Goal: Information Seeking & Learning: Learn about a topic

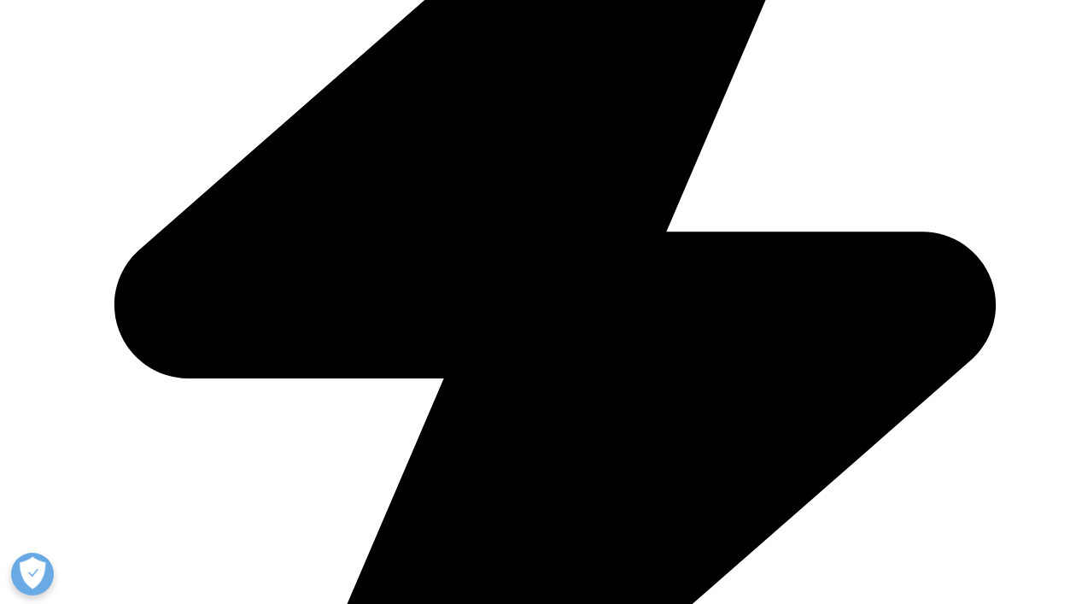
scroll to position [647, 0]
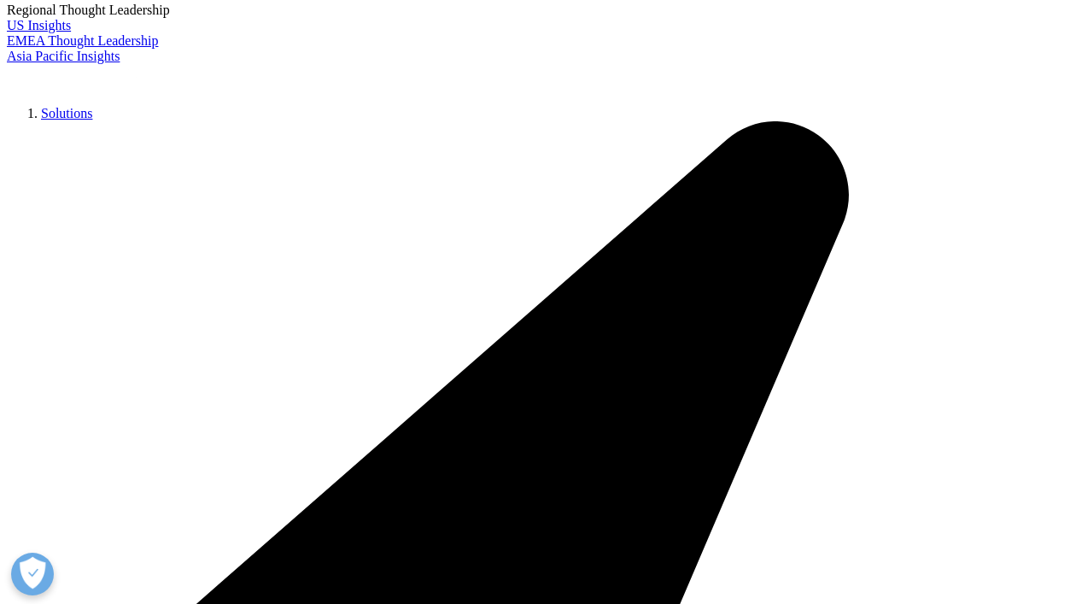
scroll to position [2966, 0]
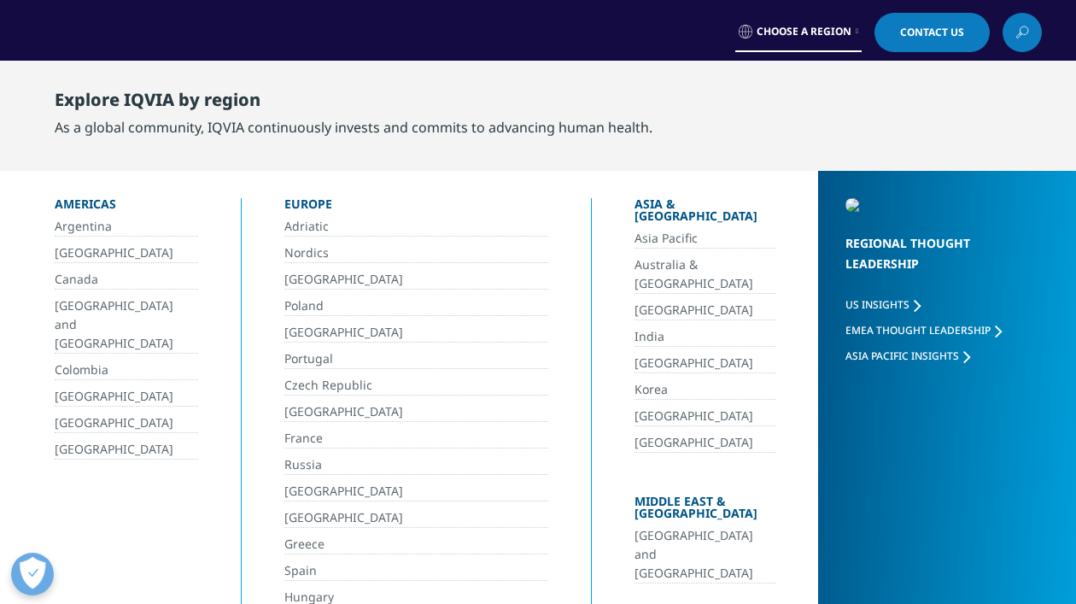
click at [856, 32] on icon at bounding box center [857, 31] width 3 height 7
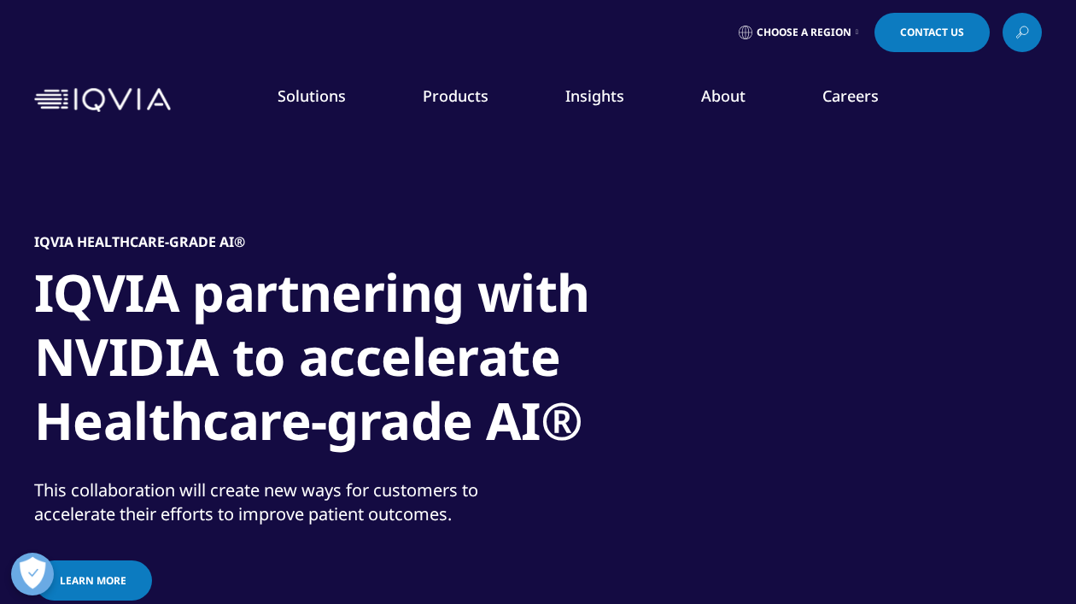
click at [1011, 34] on link at bounding box center [1021, 32] width 39 height 39
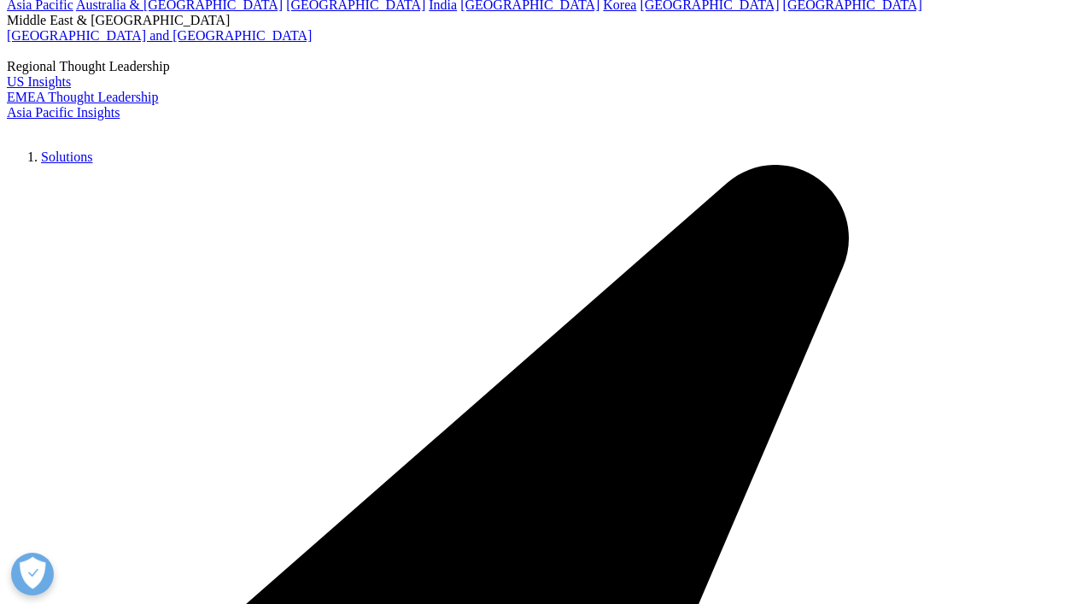
scroll to position [167, 0]
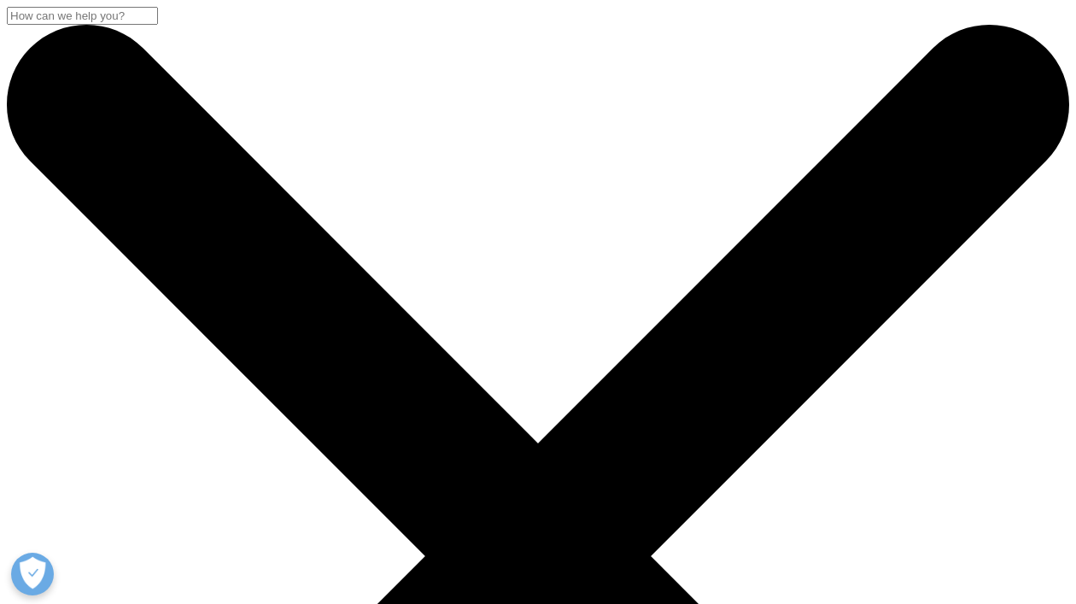
paste input "ACTS Annual Report"
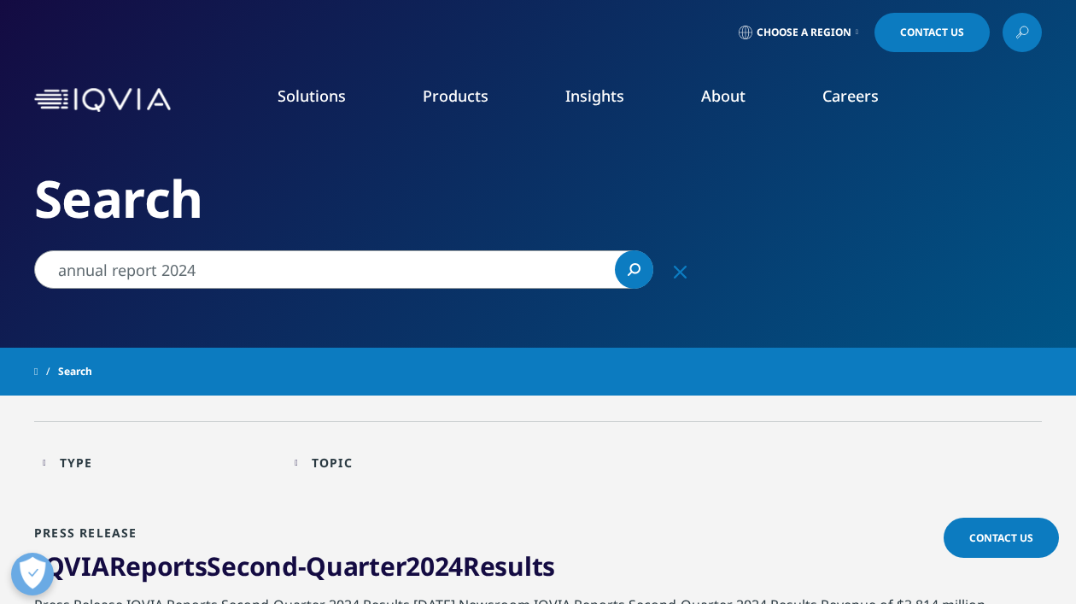
click at [53, 272] on input "annual report 2024" at bounding box center [343, 269] width 619 height 38
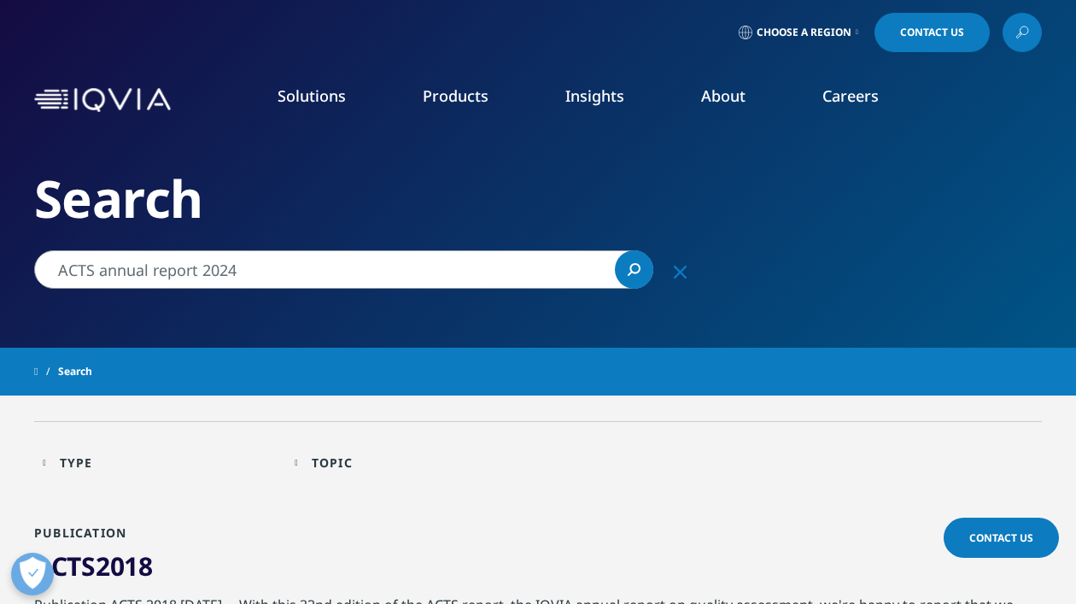
drag, startPoint x: 100, startPoint y: 265, endPoint x: 39, endPoint y: 264, distance: 60.6
click at [38, 264] on input "ACTS annual report 2024" at bounding box center [343, 269] width 619 height 38
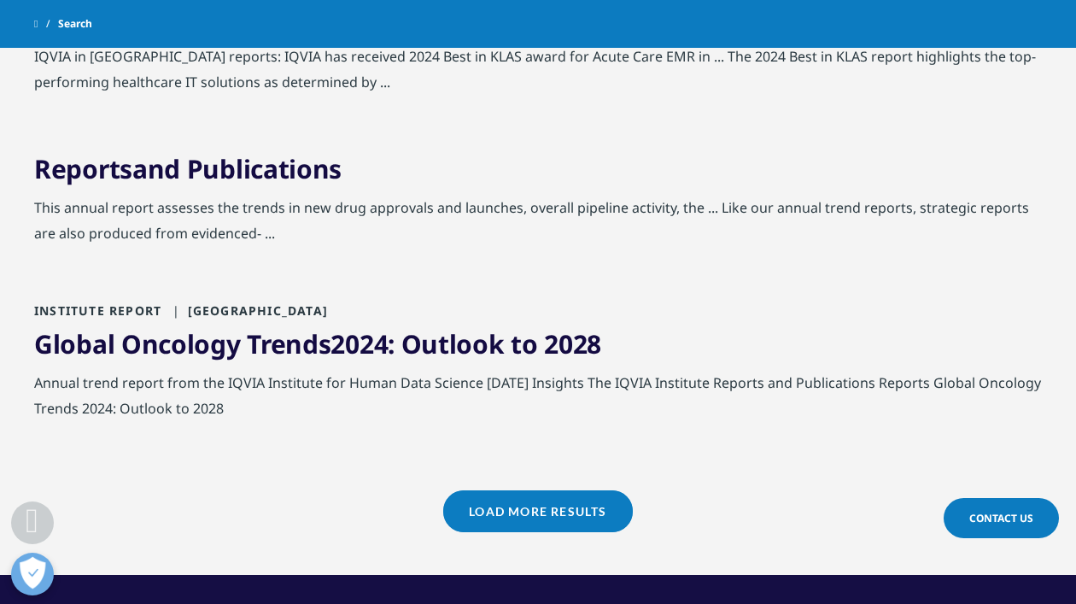
scroll to position [1907, 0]
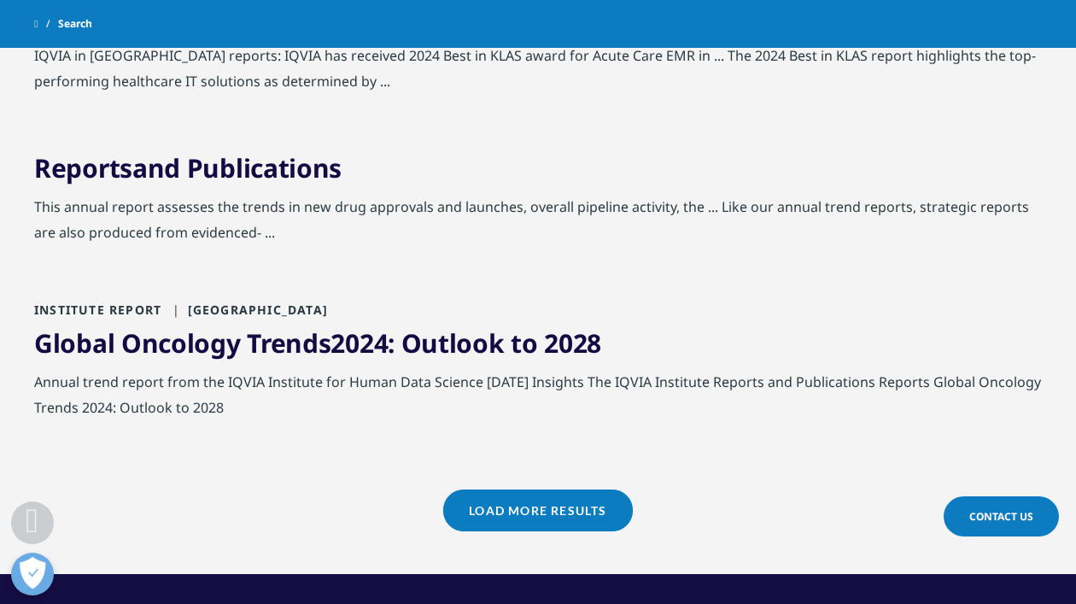
click at [558, 489] on link "Load More Results" at bounding box center [537, 510] width 189 height 42
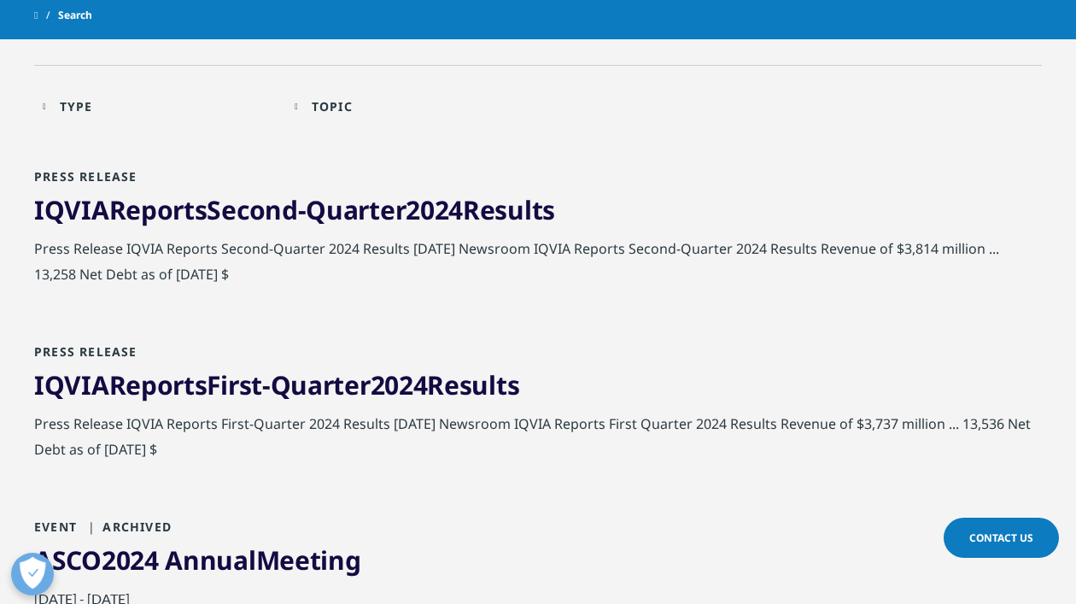
scroll to position [0, 0]
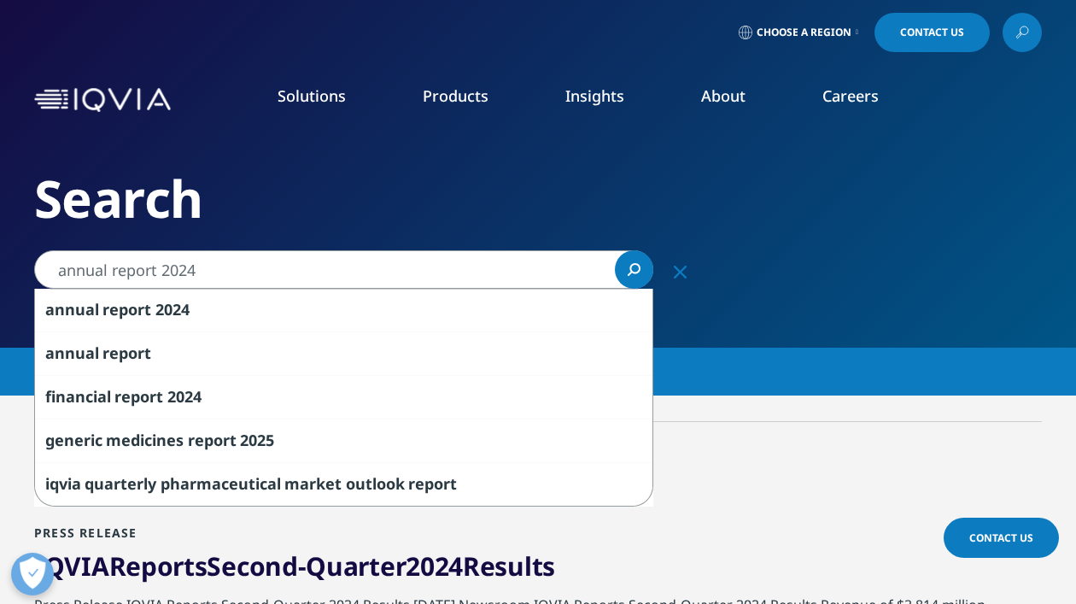
drag, startPoint x: 222, startPoint y: 278, endPoint x: 43, endPoint y: 270, distance: 179.5
click at [44, 271] on input "annual report 2024" at bounding box center [343, 269] width 619 height 38
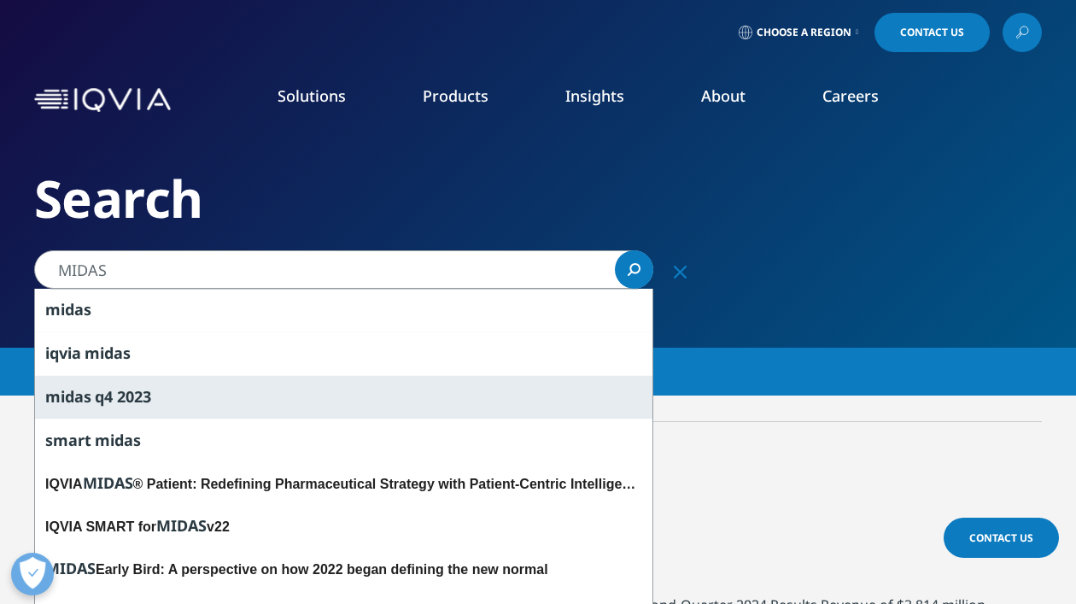
click at [103, 400] on span "q4" at bounding box center [104, 396] width 18 height 20
type input "midas q4 2023"
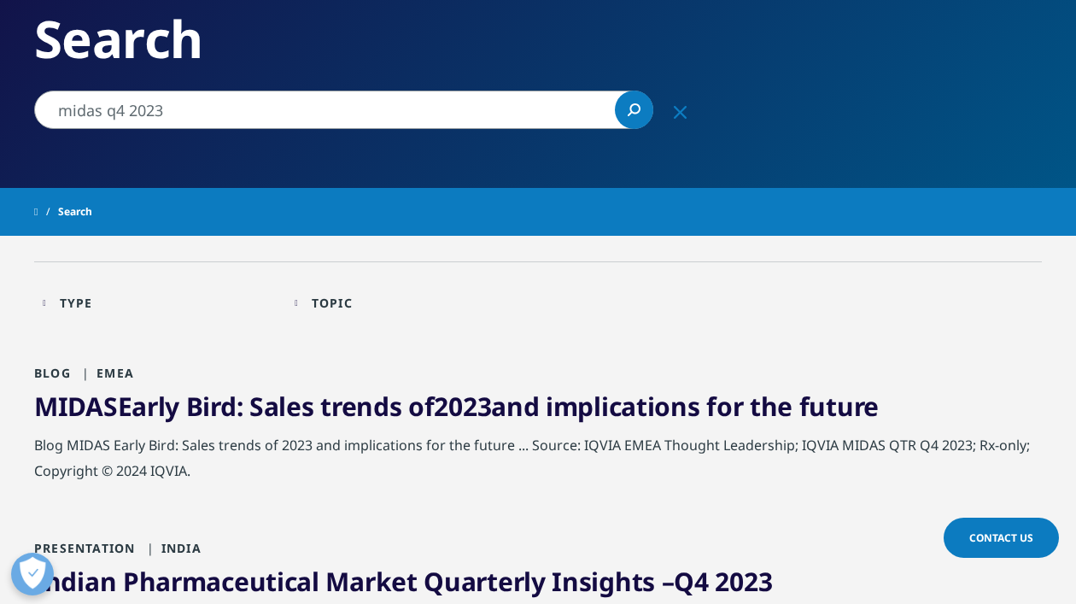
scroll to position [199, 0]
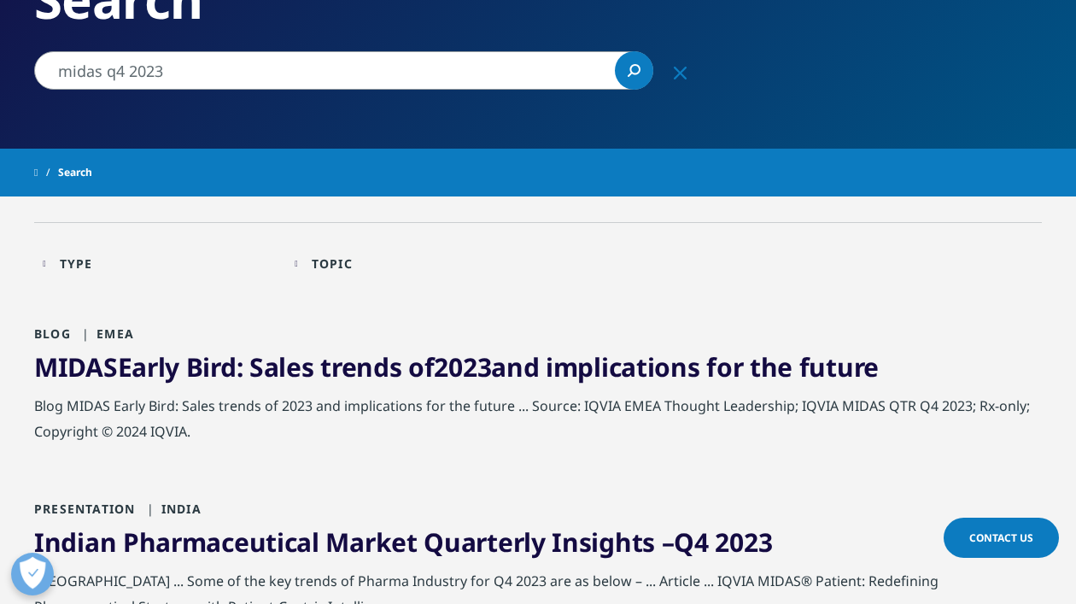
click at [395, 367] on link "MIDAS Early Bird: Sales trends of 2023 and implications for the future" at bounding box center [456, 366] width 844 height 35
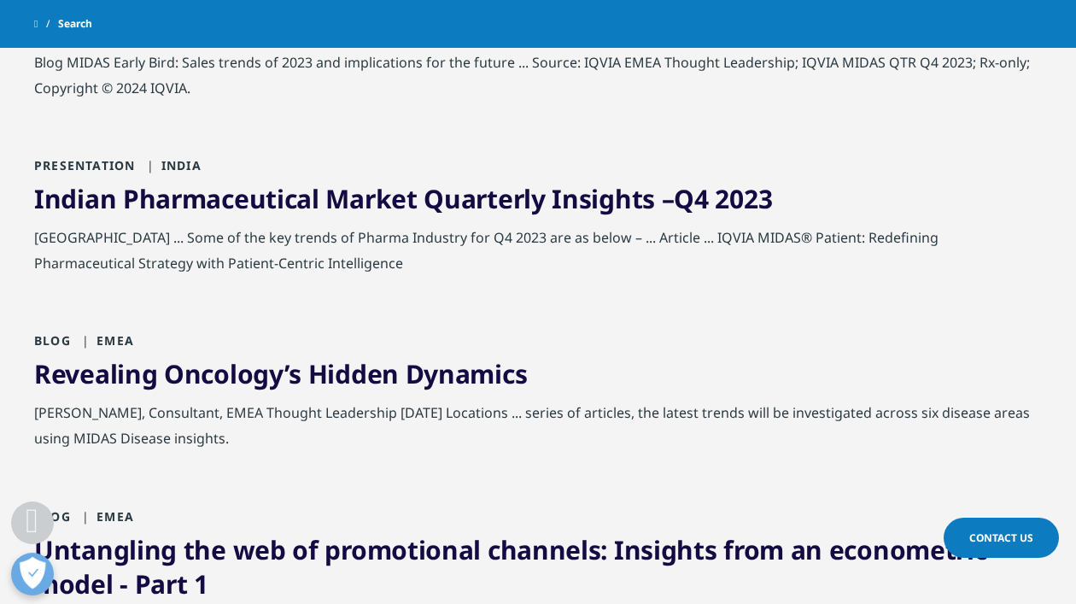
scroll to position [497, 0]
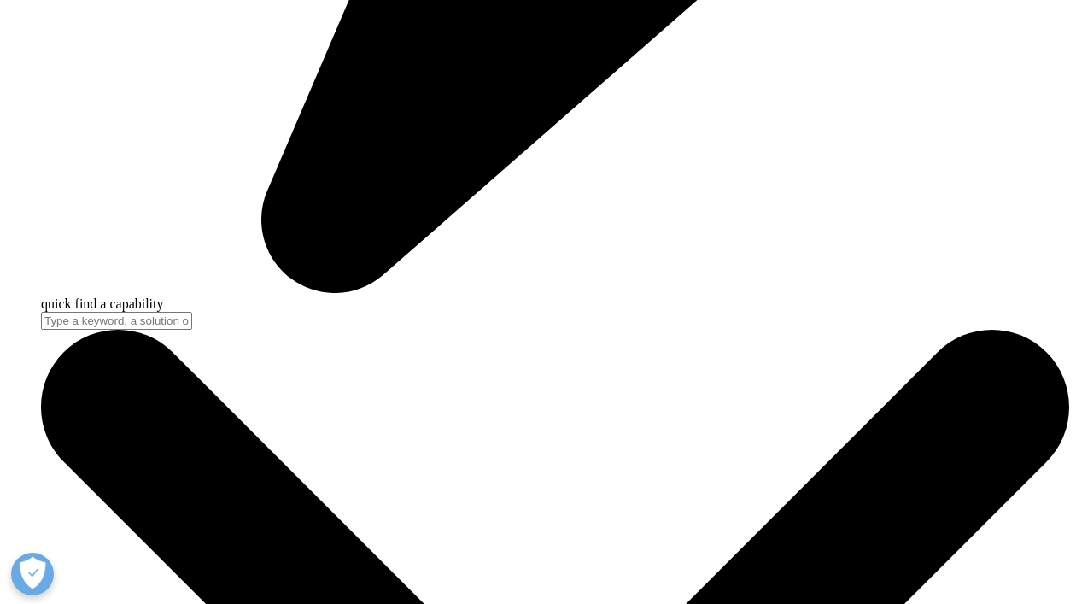
scroll to position [4651, 0]
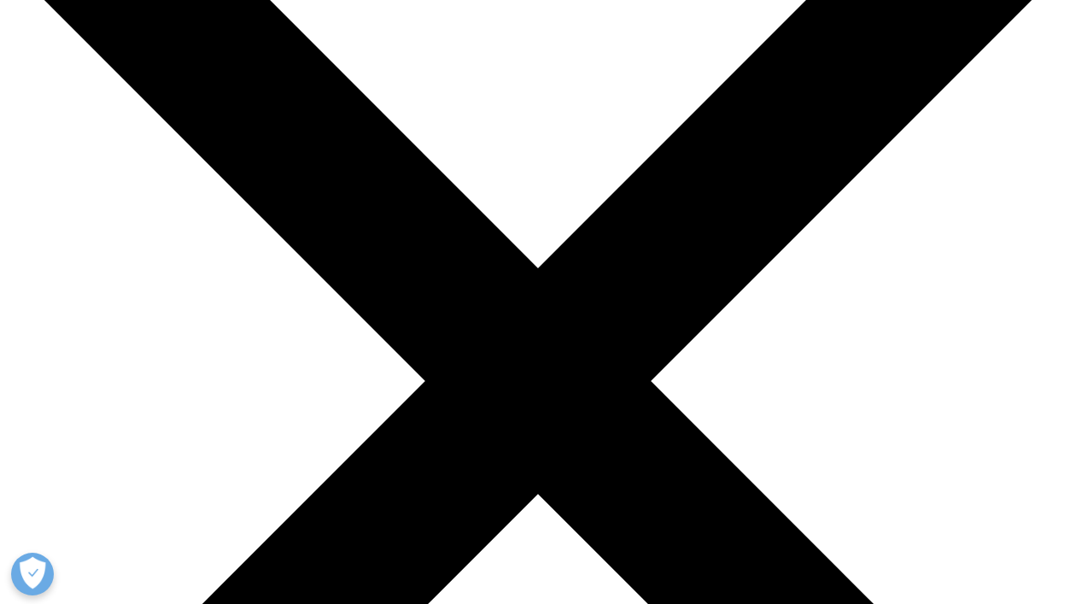
scroll to position [182, 0]
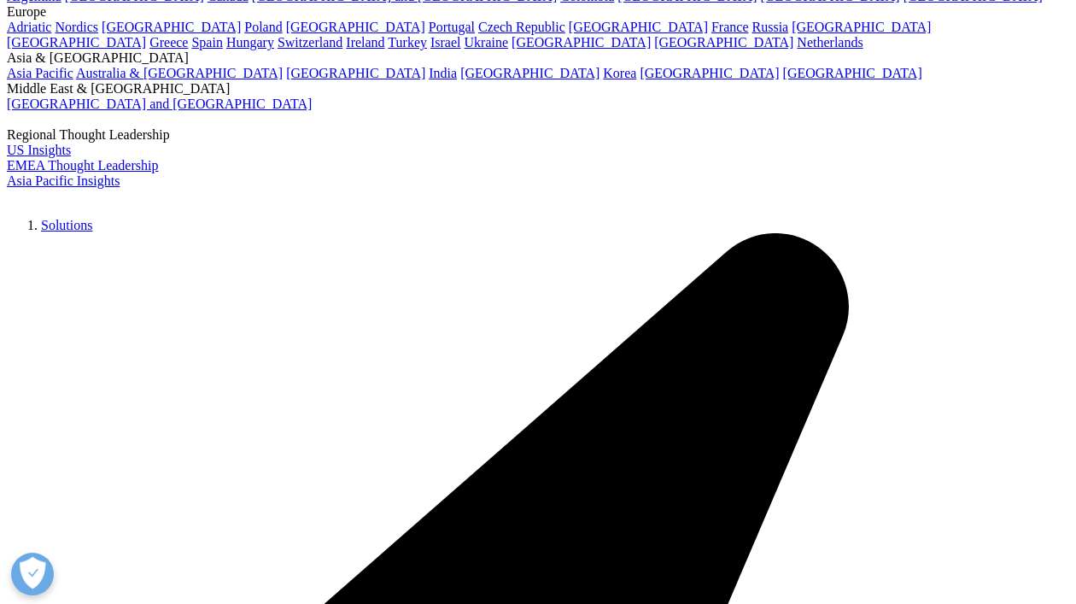
type input "iqvia midas"
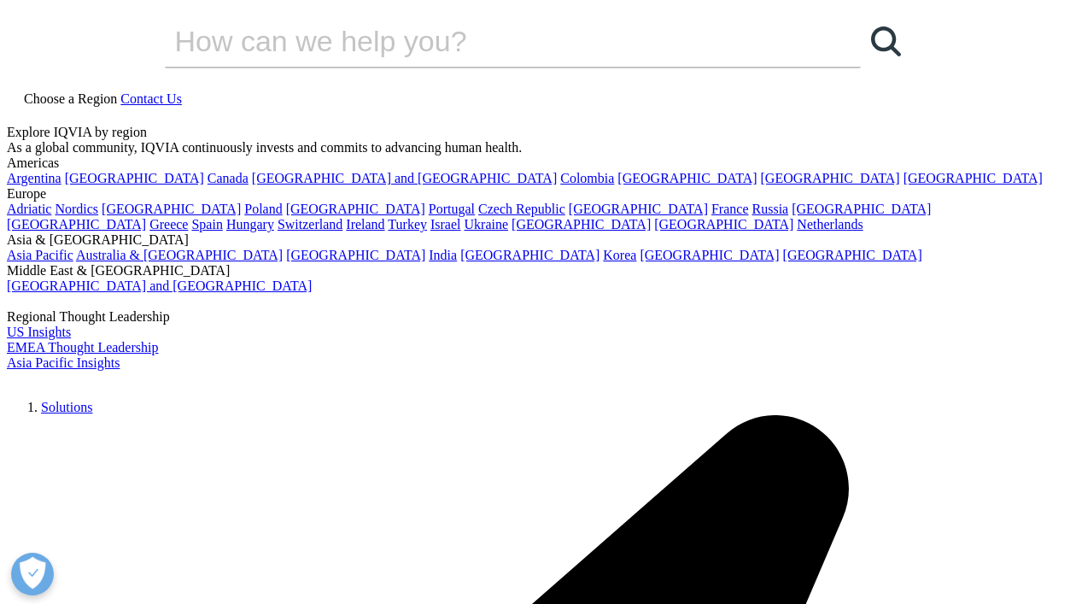
scroll to position [359, 0]
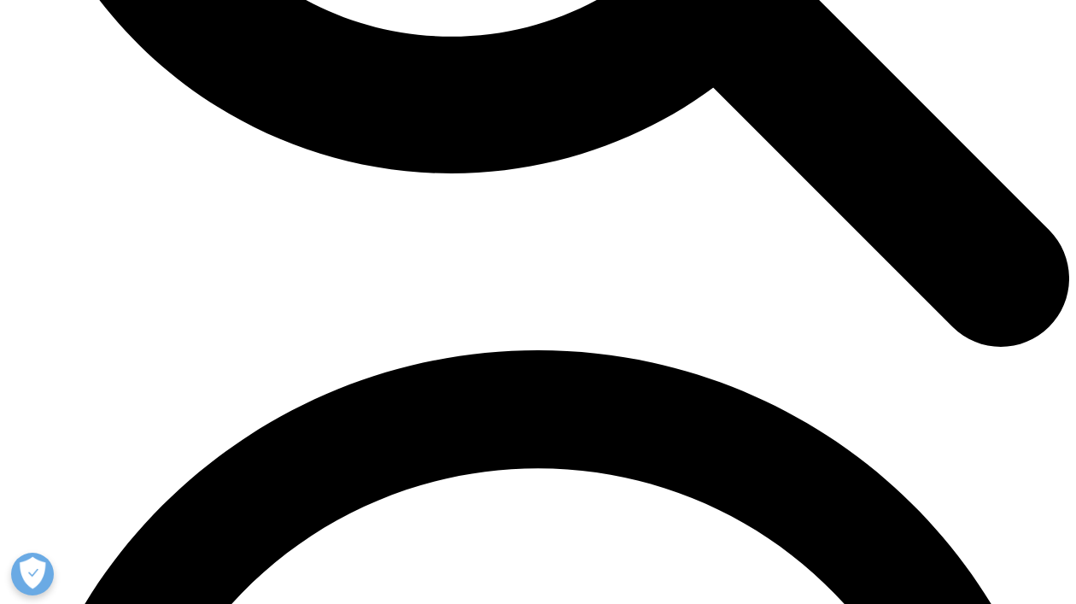
scroll to position [1734, 0]
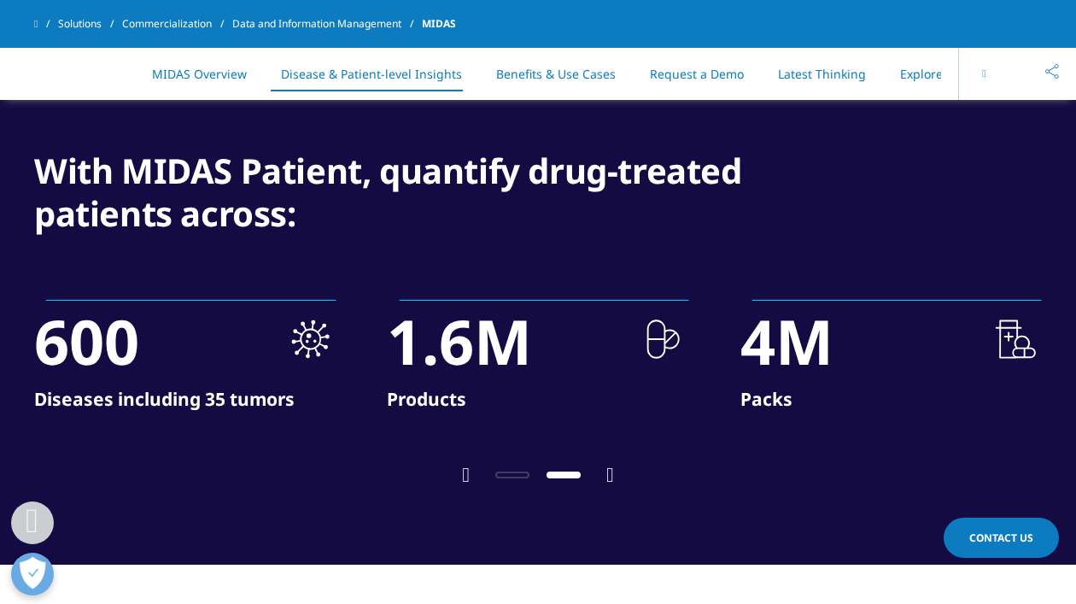
click at [612, 476] on icon "Next slide" at bounding box center [610, 475] width 8 height 20
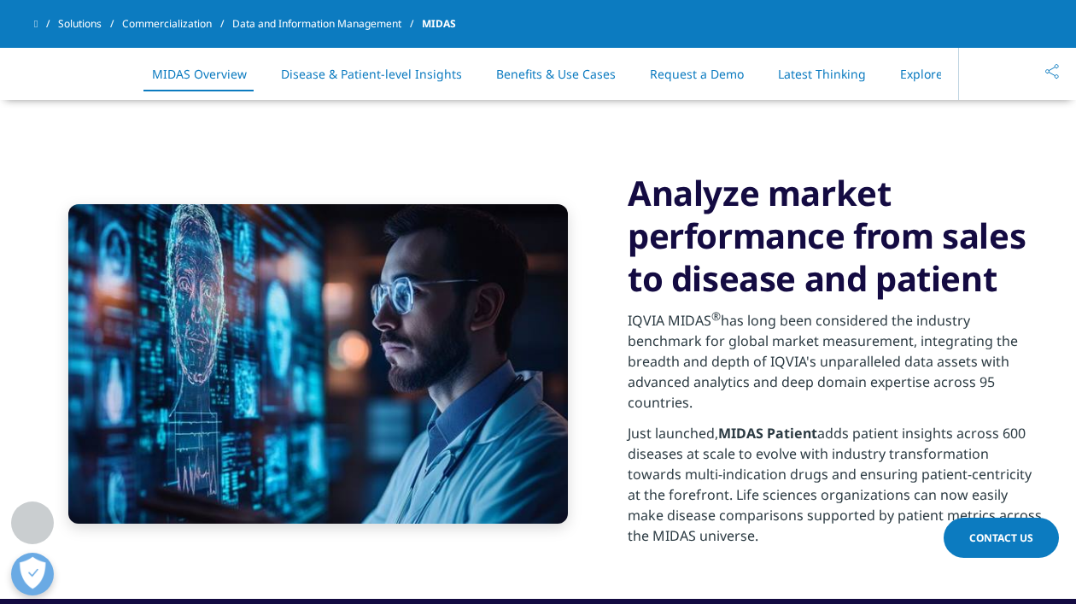
scroll to position [1200, 0]
